Goal: Task Accomplishment & Management: Complete application form

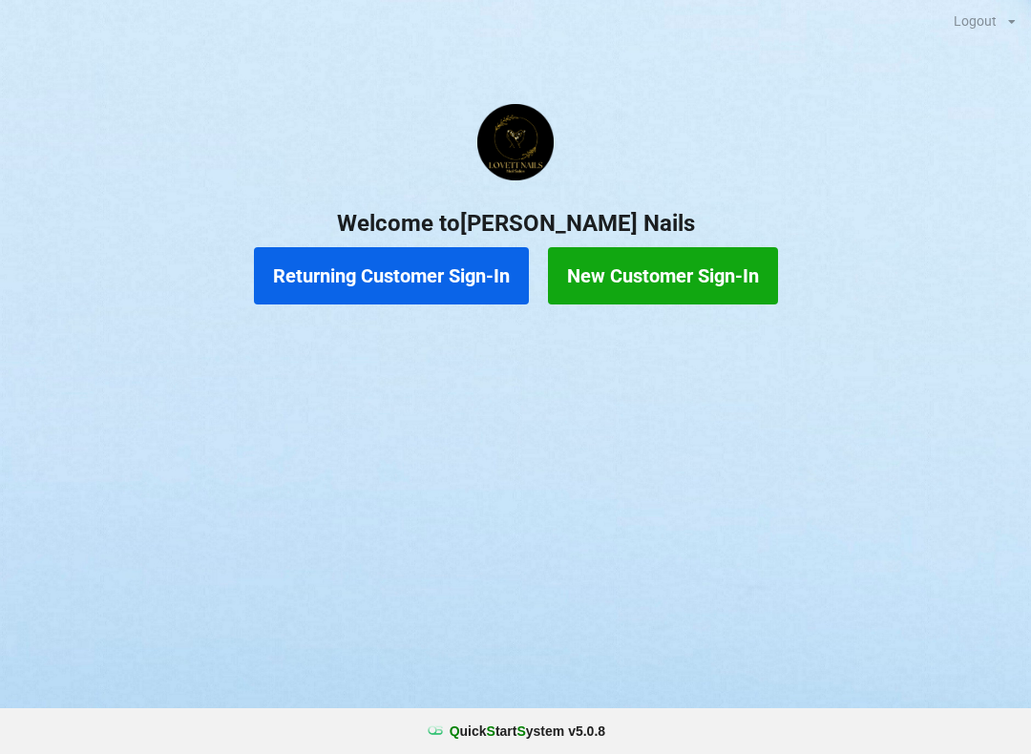
click at [405, 271] on button "Returning Customer Sign-In" at bounding box center [391, 275] width 275 height 57
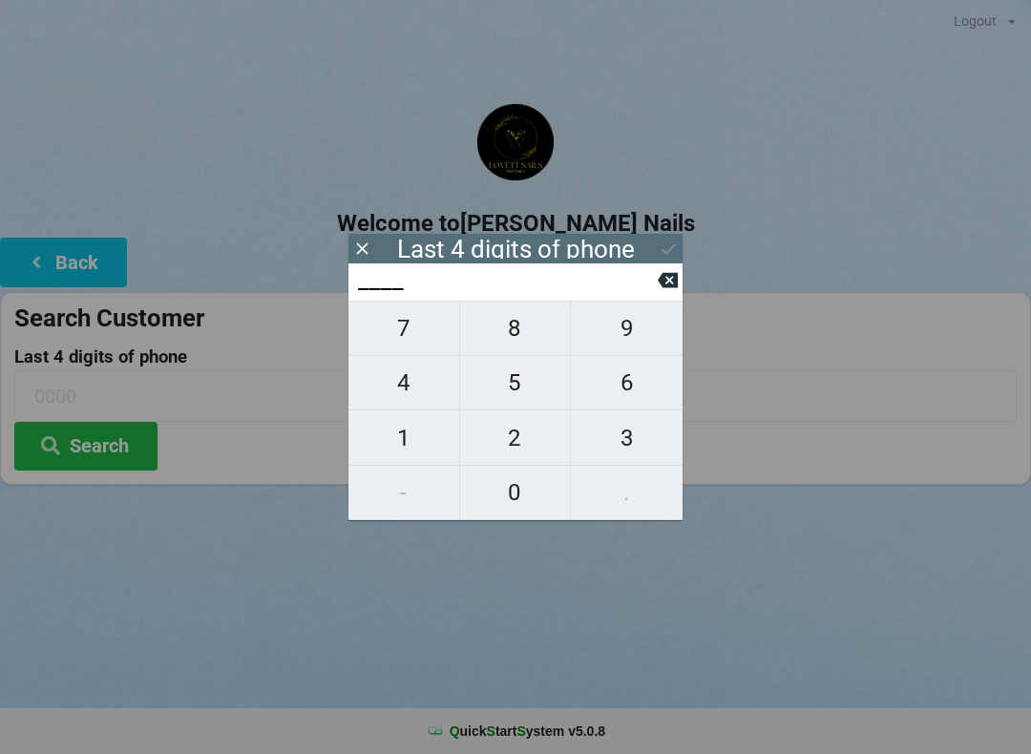
click at [521, 391] on span "5" at bounding box center [515, 383] width 111 height 40
type input "5___"
click at [508, 335] on span "8" at bounding box center [515, 328] width 111 height 40
type input "58__"
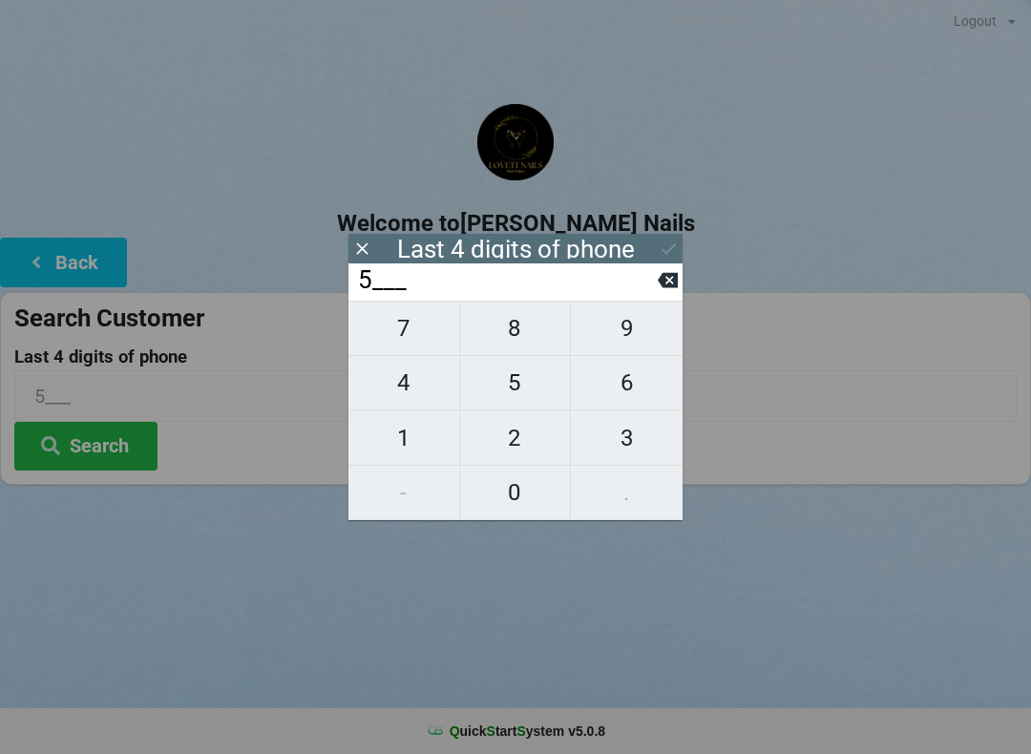
type input "58__"
click at [496, 336] on span "8" at bounding box center [515, 328] width 111 height 40
type input "588_"
click at [627, 392] on span "6" at bounding box center [627, 383] width 112 height 40
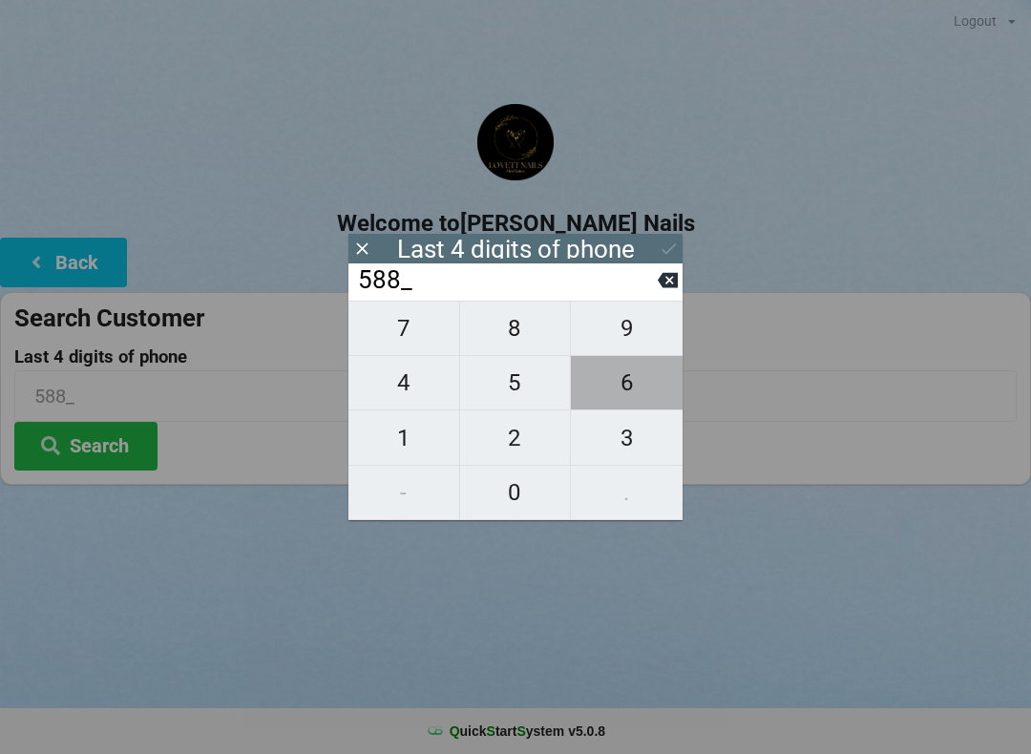
type input "5886"
click at [659, 240] on icon at bounding box center [669, 249] width 20 height 20
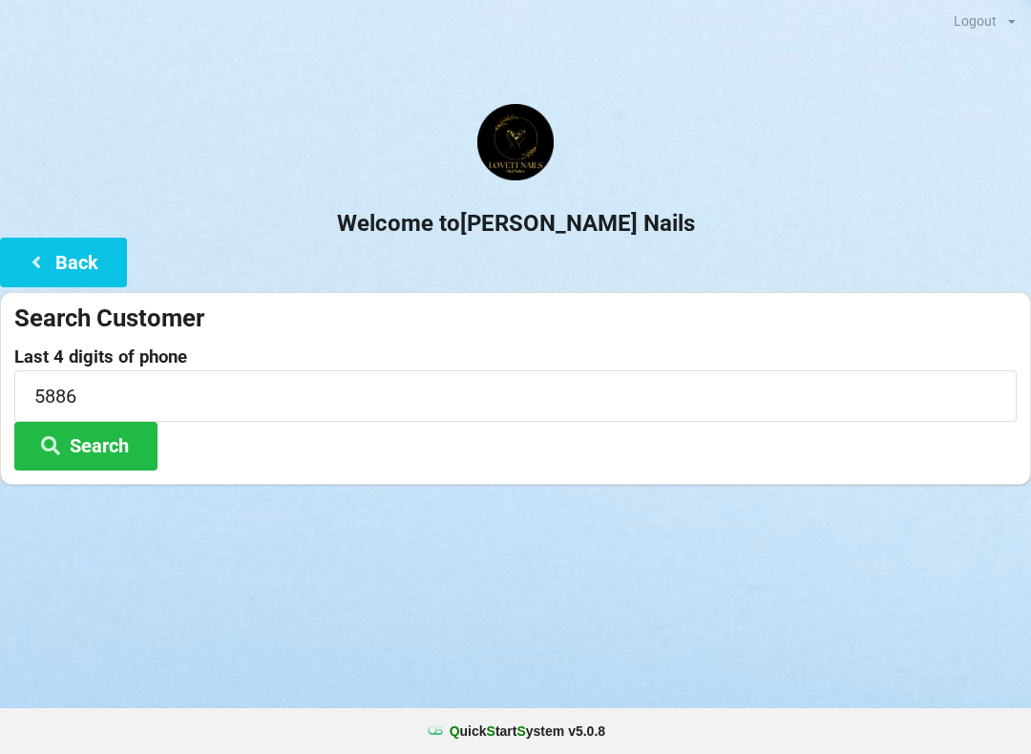
click at [89, 453] on button "Search" at bounding box center [85, 446] width 143 height 49
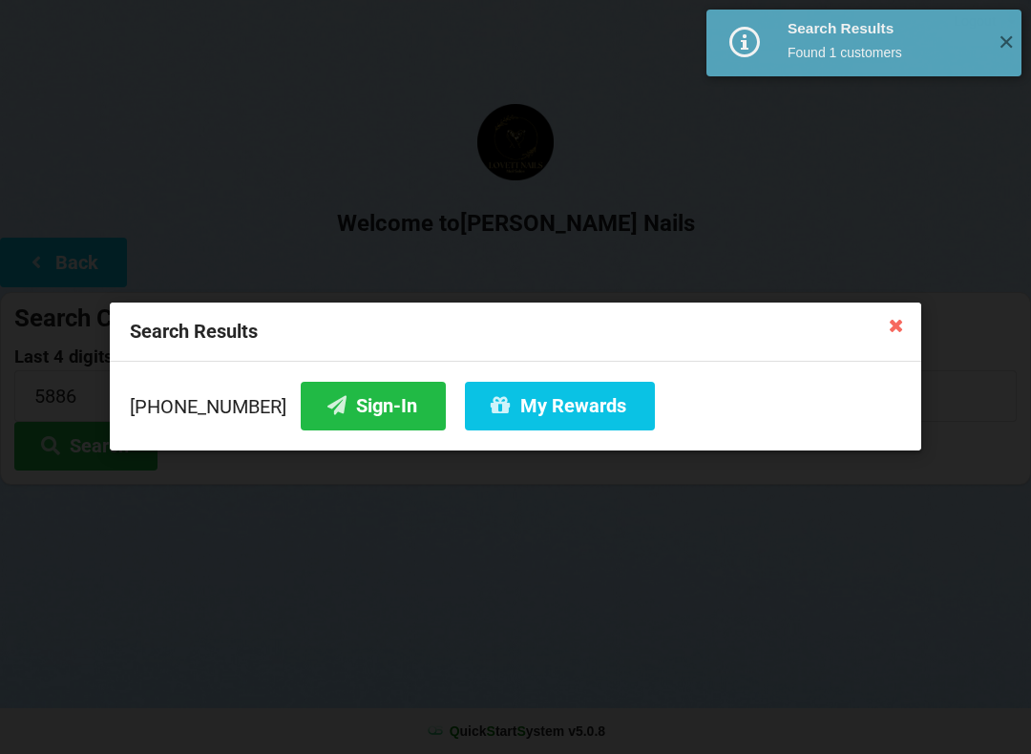
click at [534, 409] on button "My Rewards" at bounding box center [560, 406] width 190 height 49
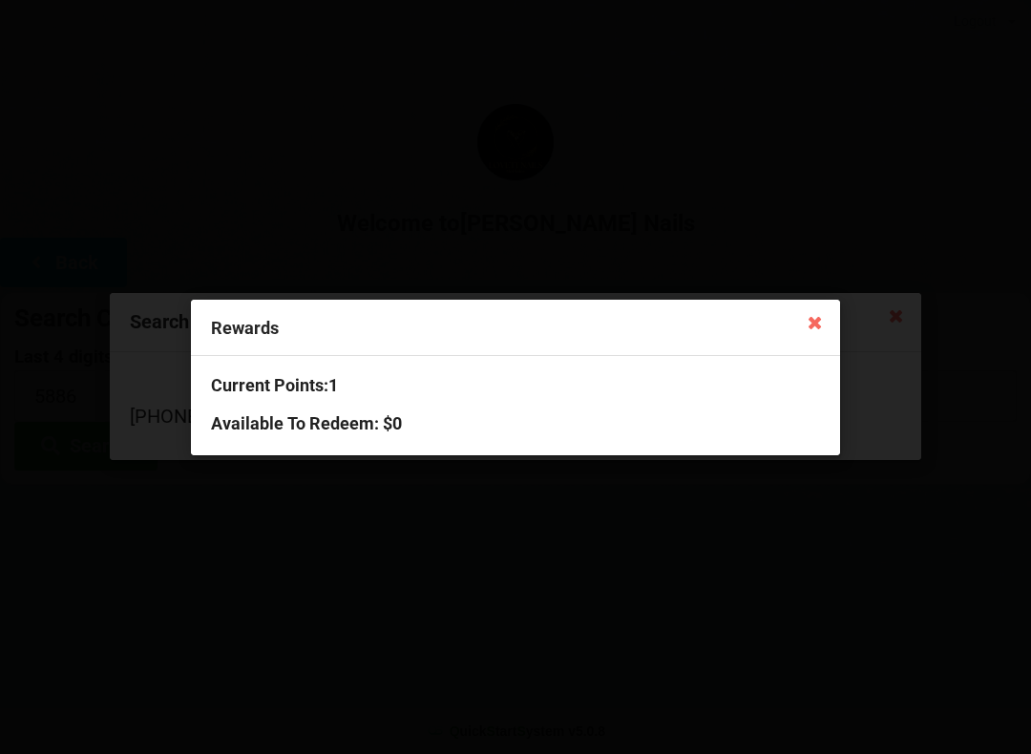
click at [816, 329] on icon at bounding box center [815, 321] width 31 height 31
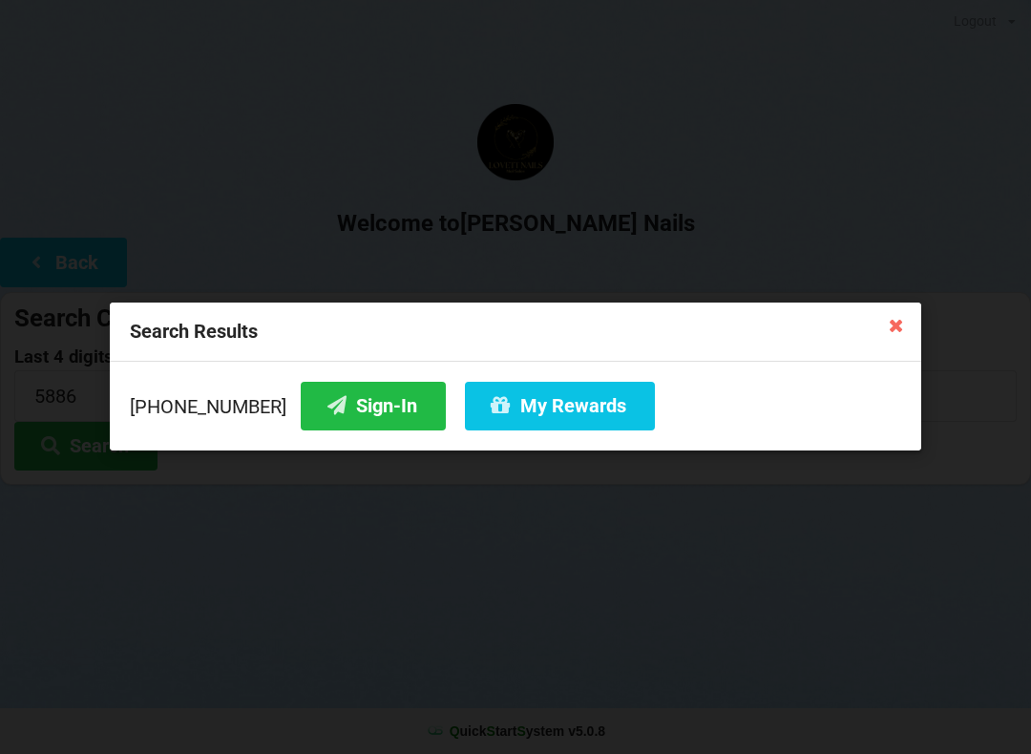
click at [339, 399] on button "Sign-In" at bounding box center [373, 406] width 145 height 49
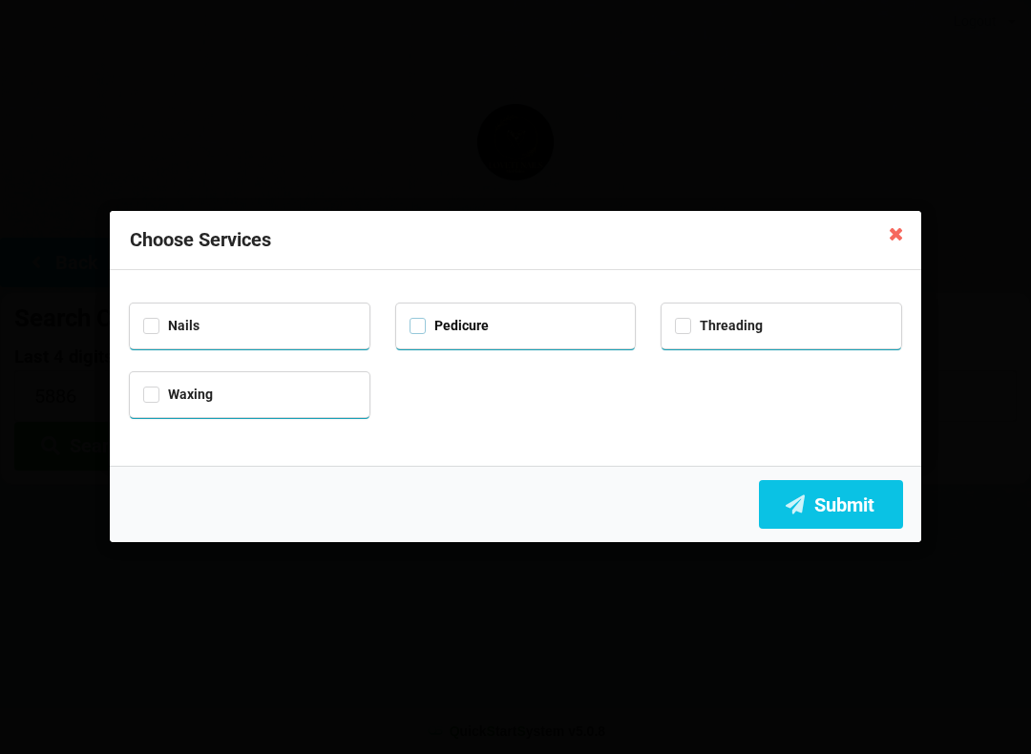
click at [425, 330] on label "Pedicure" at bounding box center [448, 326] width 79 height 16
checkbox input "true"
click at [860, 506] on button "Submit" at bounding box center [831, 504] width 144 height 49
